Goal: Transaction & Acquisition: Purchase product/service

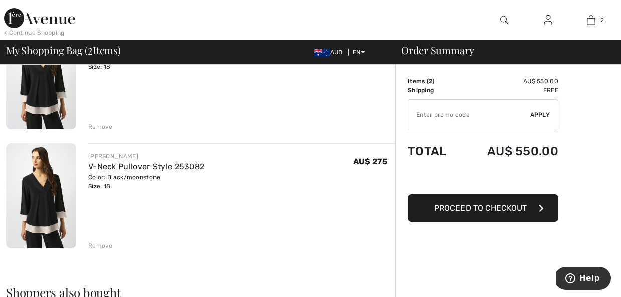
scroll to position [127, 0]
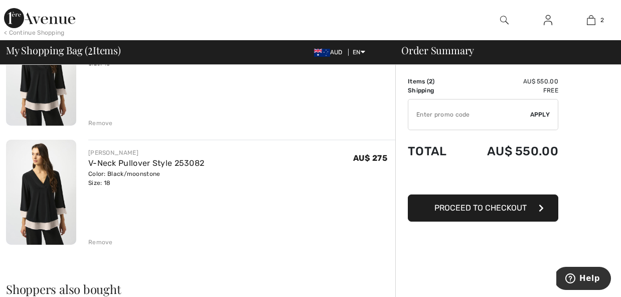
click at [101, 242] on div "Remove" at bounding box center [100, 241] width 25 height 9
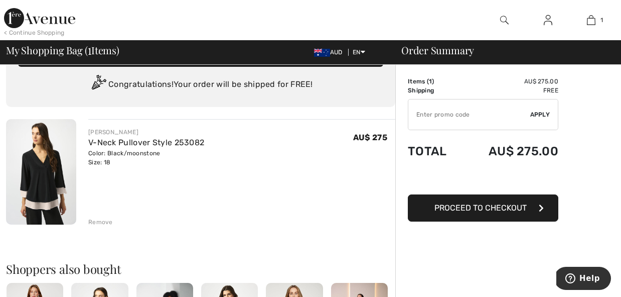
scroll to position [0, 0]
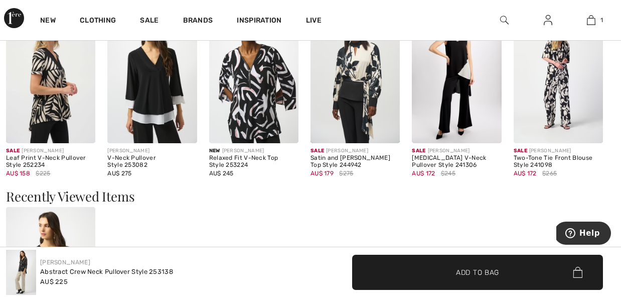
click at [159, 93] on img at bounding box center [151, 76] width 89 height 134
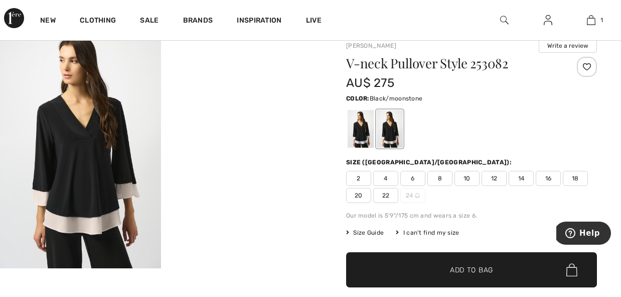
scroll to position [36, 0]
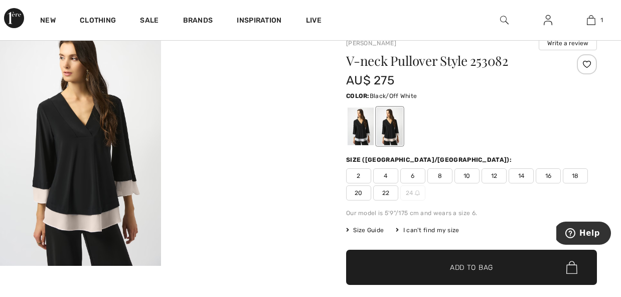
click at [358, 124] on div at bounding box center [361, 126] width 26 height 38
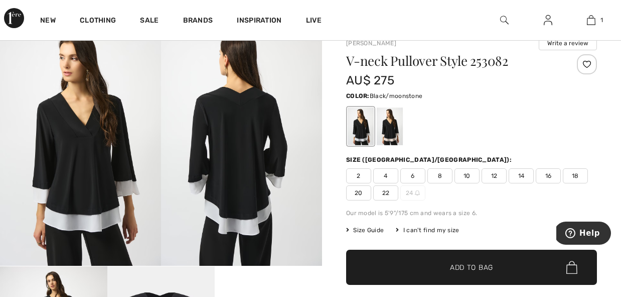
click at [395, 125] on div at bounding box center [390, 126] width 26 height 38
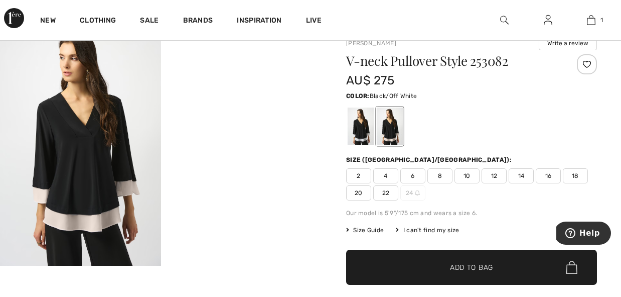
click at [361, 123] on div at bounding box center [361, 126] width 26 height 38
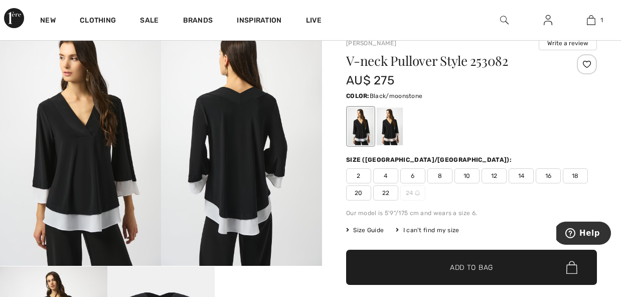
click at [391, 124] on div at bounding box center [390, 126] width 26 height 38
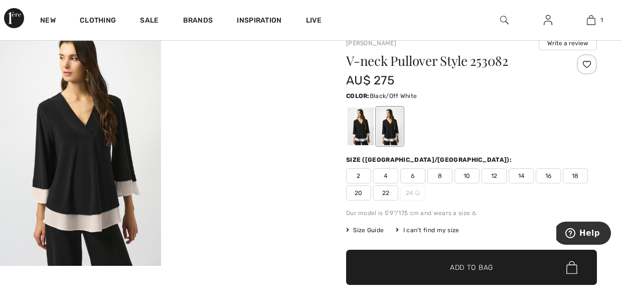
click at [360, 123] on div at bounding box center [361, 126] width 26 height 38
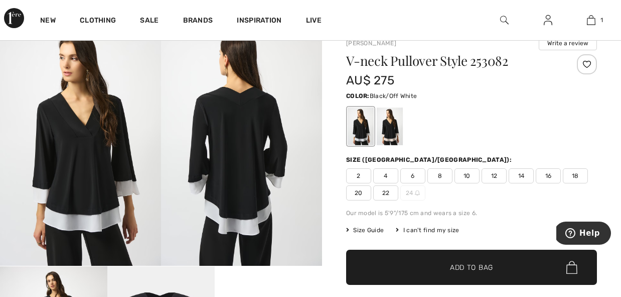
click at [577, 176] on span "18" at bounding box center [575, 175] width 25 height 15
click at [469, 263] on span "Add to Bag" at bounding box center [471, 267] width 43 height 11
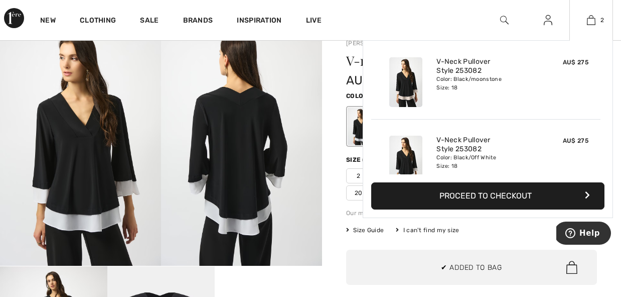
scroll to position [0, 0]
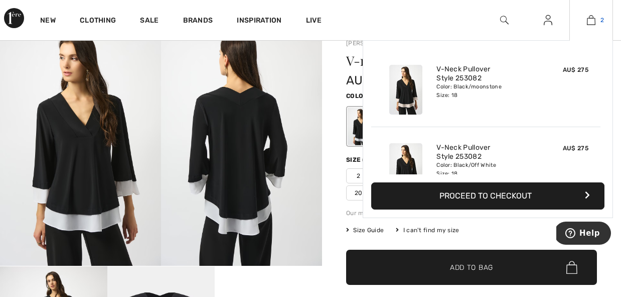
click at [591, 20] on img at bounding box center [591, 20] width 9 height 12
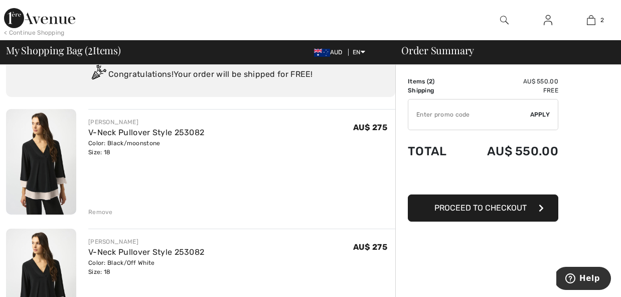
scroll to position [44, 0]
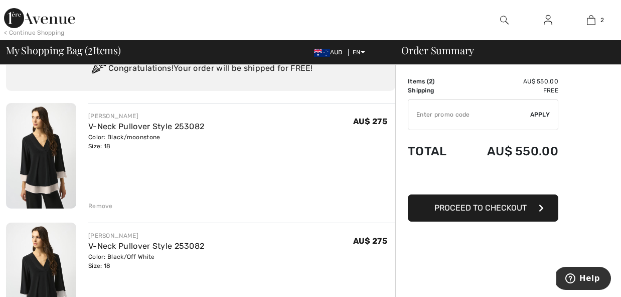
click at [101, 205] on div "Remove" at bounding box center [100, 205] width 25 height 9
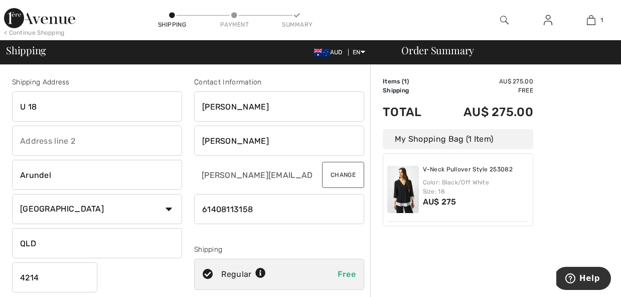
click at [20, 139] on input "text" at bounding box center [97, 140] width 170 height 30
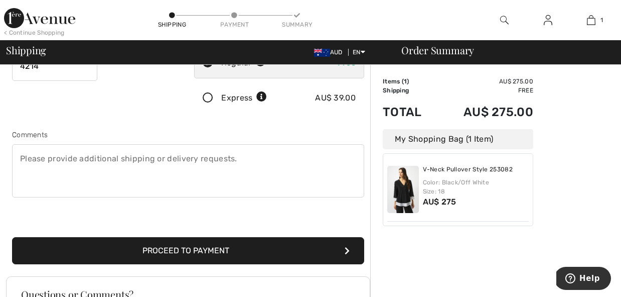
scroll to position [212, 0]
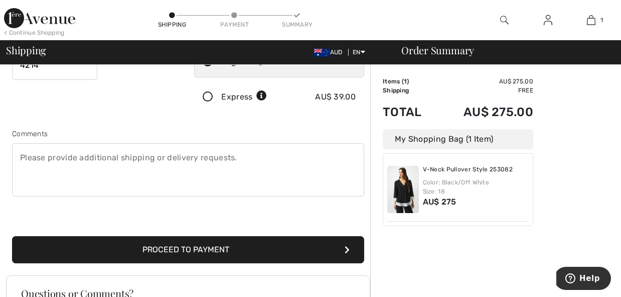
type input "Amsonia Ct"
click at [79, 166] on textarea at bounding box center [188, 169] width 352 height 53
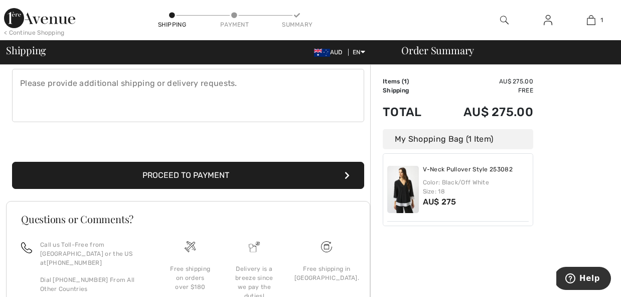
scroll to position [290, 0]
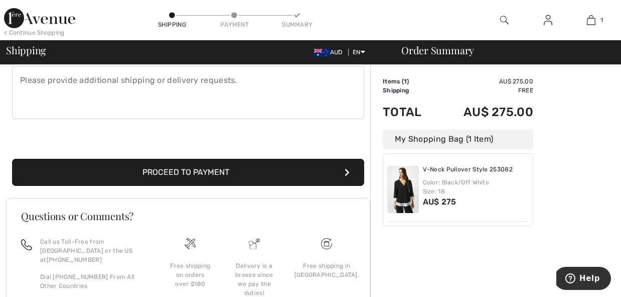
click at [202, 170] on button "Proceed to Payment" at bounding box center [188, 172] width 352 height 27
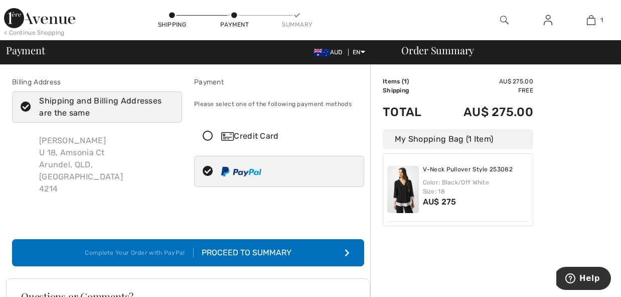
click at [255, 246] on div "Proceed to Summary" at bounding box center [243, 252] width 98 height 12
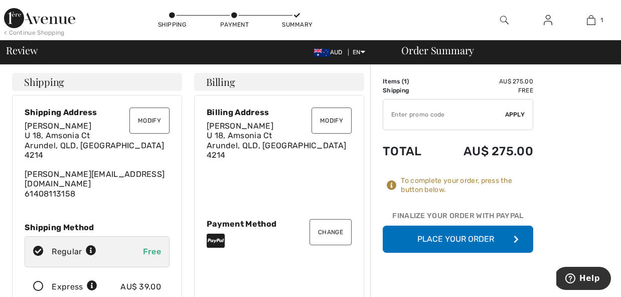
click at [466, 238] on button "Place Your Order" at bounding box center [458, 238] width 151 height 27
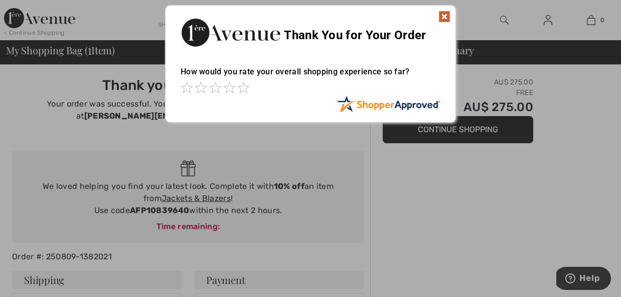
click at [444, 15] on img at bounding box center [445, 17] width 12 height 12
